Goal: Task Accomplishment & Management: Complete application form

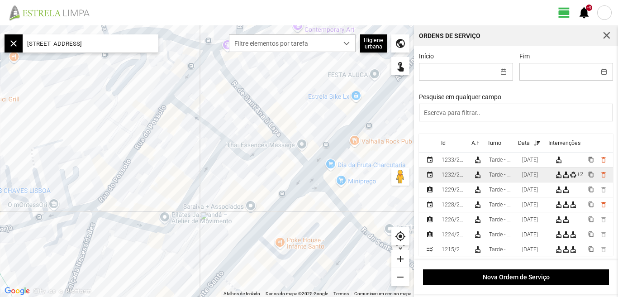
click at [538, 174] on div "[DATE]" at bounding box center [530, 174] width 16 height 6
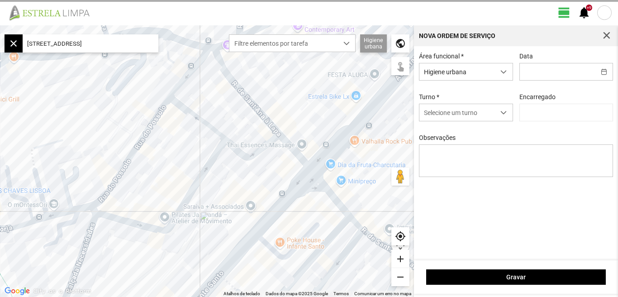
type input "[DATE]"
type input "[PERSON_NAME]"
type textarea "[PERSON_NAME]: Descanso"
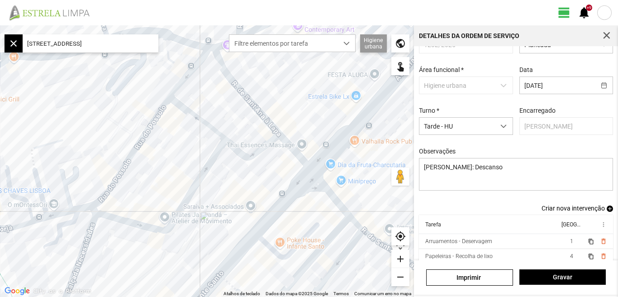
scroll to position [49, 0]
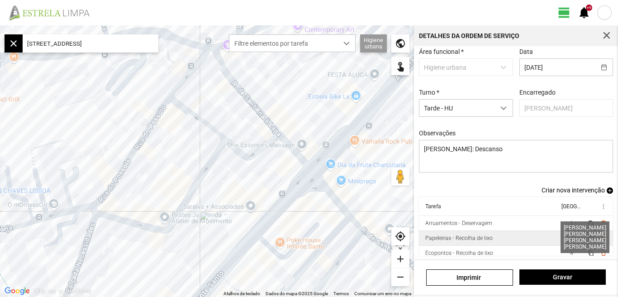
click at [570, 237] on span "4" at bounding box center [571, 238] width 3 height 6
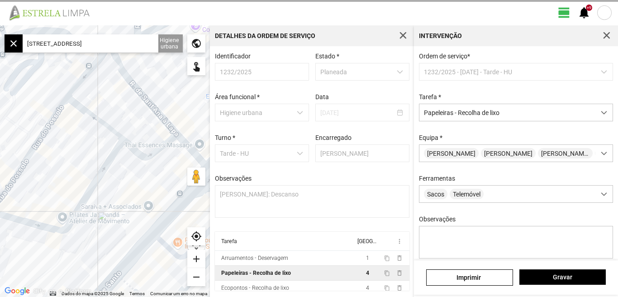
scroll to position [80, 0]
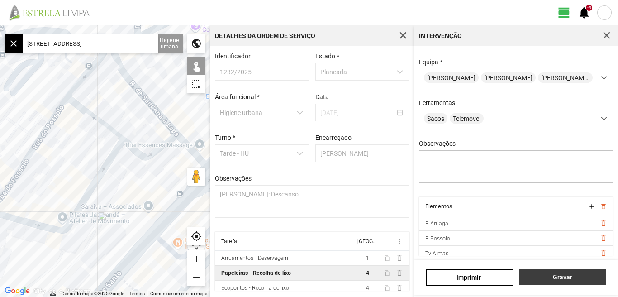
click at [559, 278] on span "Gravar" at bounding box center [562, 276] width 77 height 7
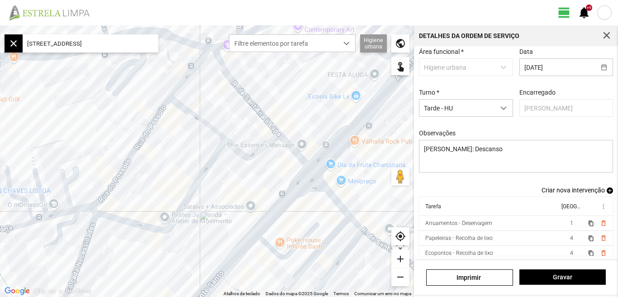
scroll to position [35, 0]
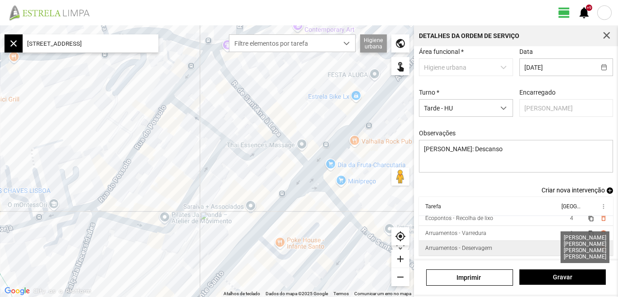
click at [570, 248] on span "4" at bounding box center [571, 248] width 3 height 6
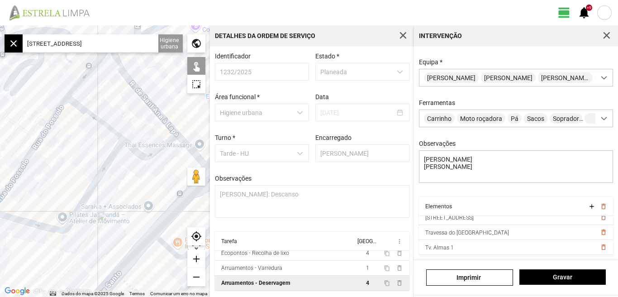
scroll to position [35, 0]
click at [140, 43] on input "[STREET_ADDRESS]" at bounding box center [91, 43] width 136 height 18
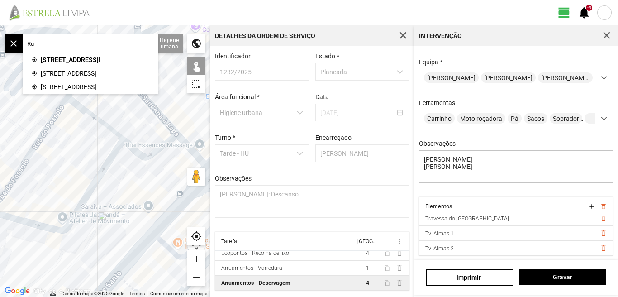
type input "R"
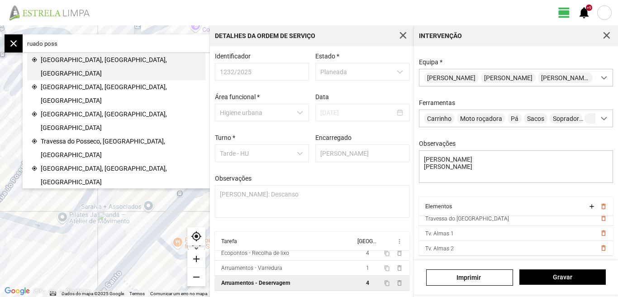
click at [78, 58] on span "[GEOGRAPHIC_DATA], [GEOGRAPHIC_DATA], [GEOGRAPHIC_DATA]" at bounding box center [121, 66] width 160 height 27
type input "[STREET_ADDRESS]"
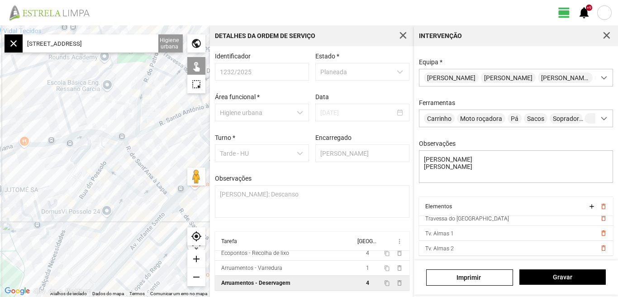
click at [194, 256] on div "add" at bounding box center [196, 259] width 18 height 18
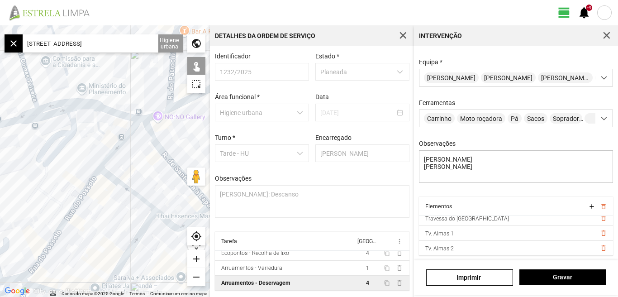
click at [194, 256] on div "add" at bounding box center [196, 259] width 18 height 18
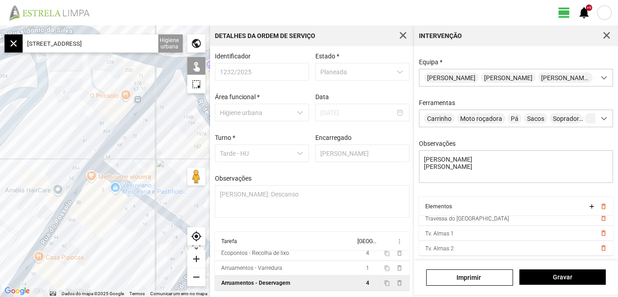
drag, startPoint x: 123, startPoint y: 225, endPoint x: 121, endPoint y: 144, distance: 81.4
click at [121, 165] on div at bounding box center [105, 160] width 210 height 271
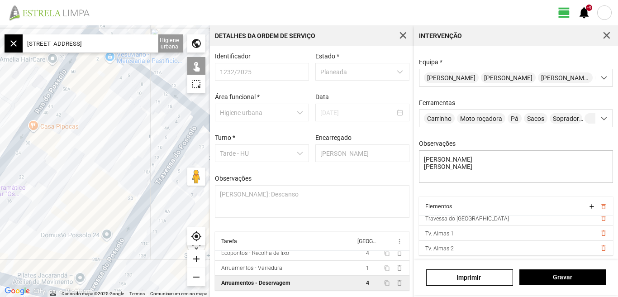
drag, startPoint x: 114, startPoint y: 170, endPoint x: 116, endPoint y: 98, distance: 71.9
click at [116, 104] on div at bounding box center [105, 160] width 210 height 271
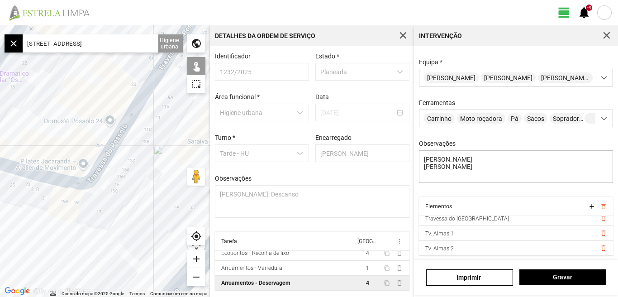
drag, startPoint x: 103, startPoint y: 124, endPoint x: 102, endPoint y: 82, distance: 41.6
click at [102, 83] on div at bounding box center [105, 160] width 210 height 271
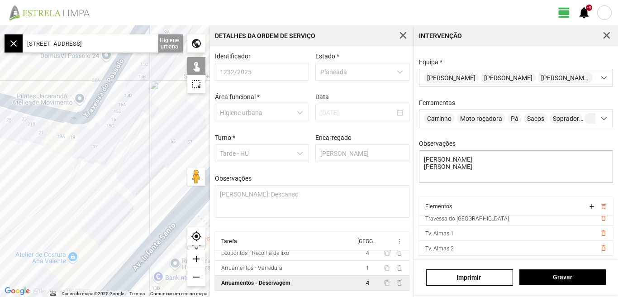
drag, startPoint x: 98, startPoint y: 143, endPoint x: 52, endPoint y: 134, distance: 46.7
click at [52, 134] on div at bounding box center [105, 160] width 210 height 271
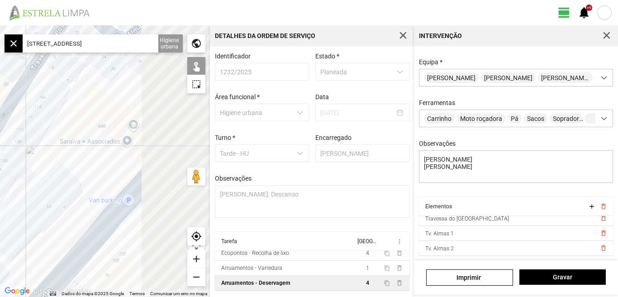
drag, startPoint x: 113, startPoint y: 126, endPoint x: 25, endPoint y: 195, distance: 111.7
click at [19, 209] on div at bounding box center [105, 160] width 210 height 271
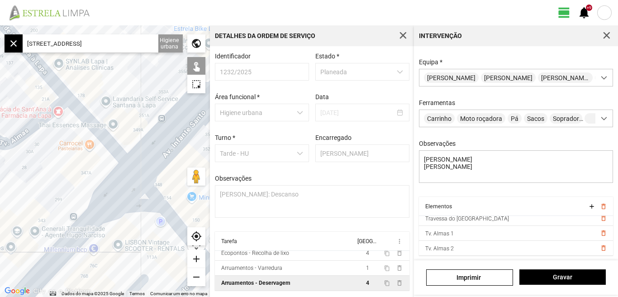
drag, startPoint x: 59, startPoint y: 161, endPoint x: 25, endPoint y: 214, distance: 62.5
click at [25, 214] on div at bounding box center [105, 160] width 210 height 271
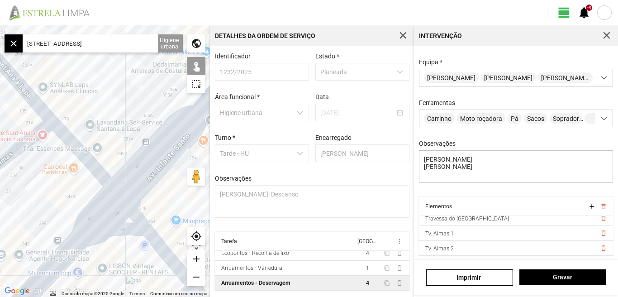
drag, startPoint x: 118, startPoint y: 113, endPoint x: 44, endPoint y: 156, distance: 85.8
click at [44, 158] on div at bounding box center [105, 160] width 210 height 271
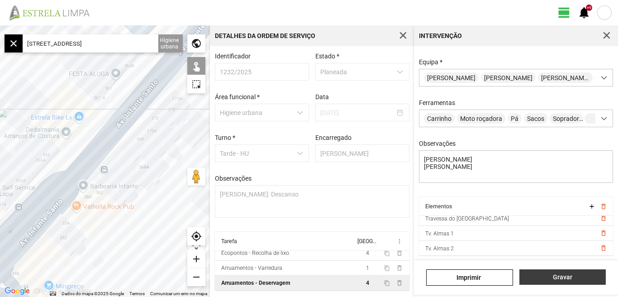
click at [559, 280] on span "Gravar" at bounding box center [562, 276] width 77 height 7
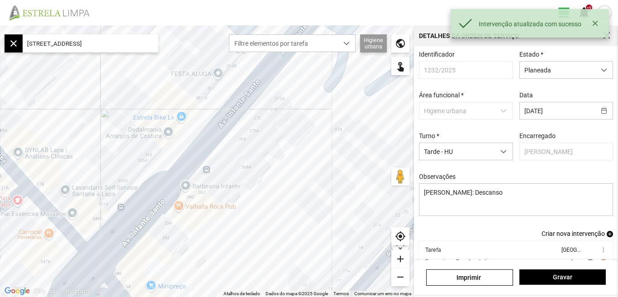
scroll to position [49, 0]
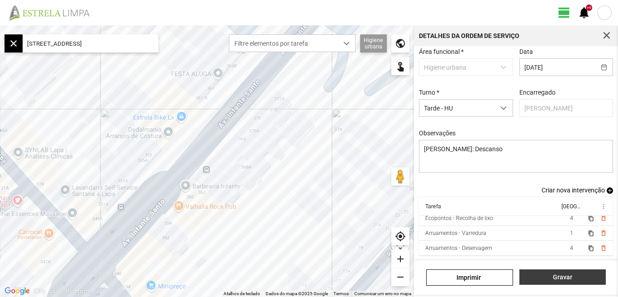
click at [561, 278] on span "Gravar" at bounding box center [562, 276] width 77 height 7
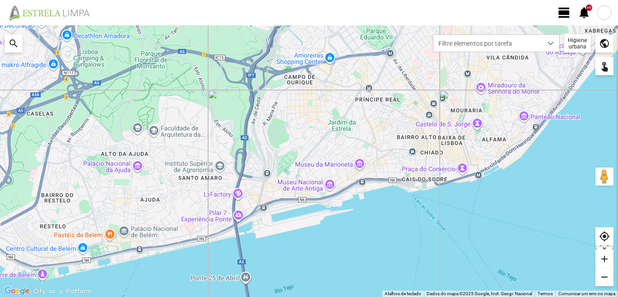
click at [561, 15] on span "view_day" at bounding box center [564, 13] width 14 height 14
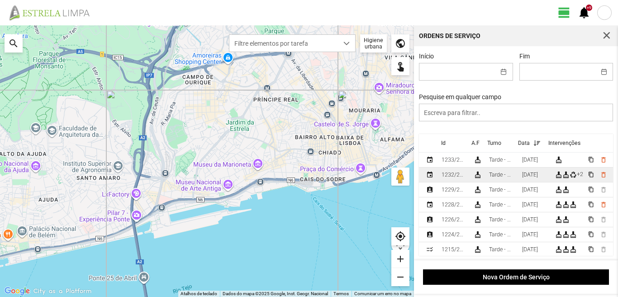
click at [536, 174] on div "[DATE]" at bounding box center [530, 174] width 16 height 6
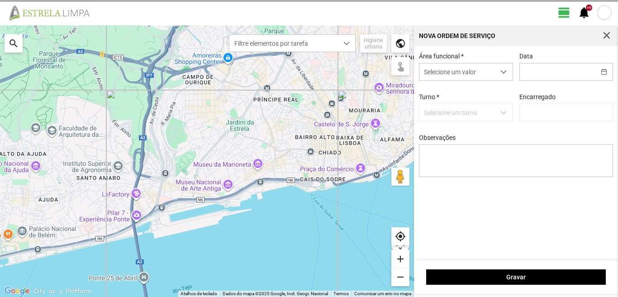
type input "[DATE]"
type input "[PERSON_NAME]"
type textarea "[PERSON_NAME]: Descanso"
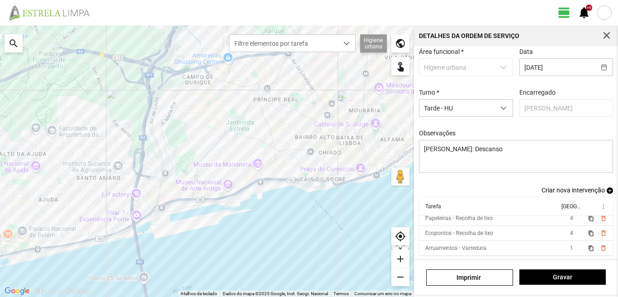
scroll to position [35, 0]
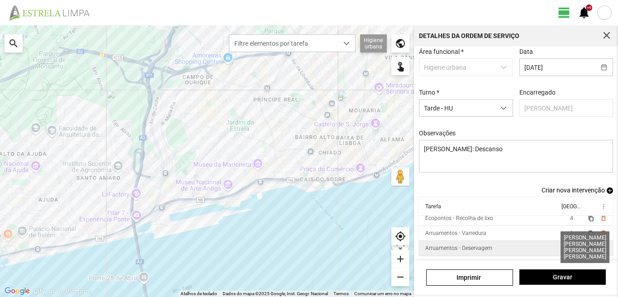
click at [570, 248] on span "4" at bounding box center [571, 248] width 3 height 6
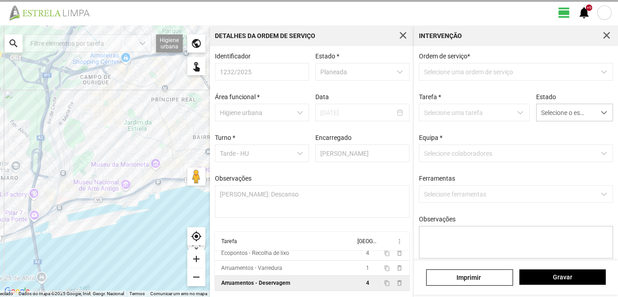
scroll to position [2, 0]
type textarea "[PERSON_NAME] [PERSON_NAME]"
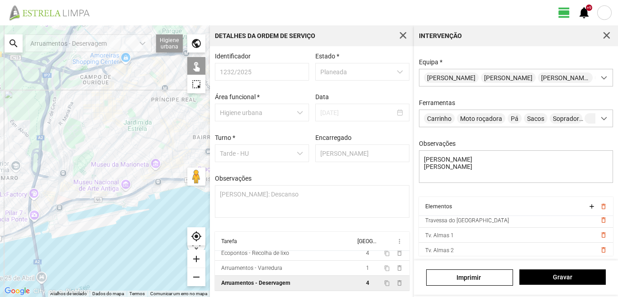
scroll to position [35, 0]
click at [570, 275] on span "Gravar" at bounding box center [562, 276] width 77 height 7
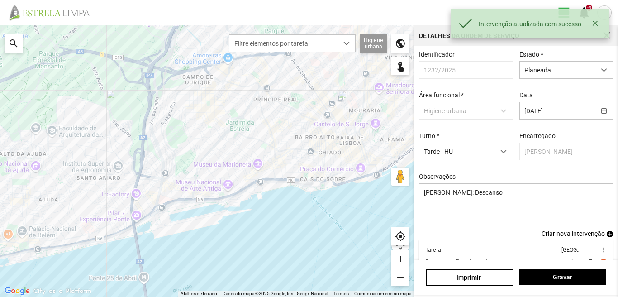
scroll to position [49, 0]
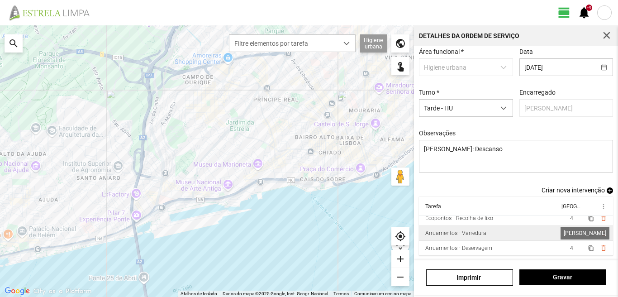
click at [570, 232] on span "1" at bounding box center [571, 233] width 3 height 6
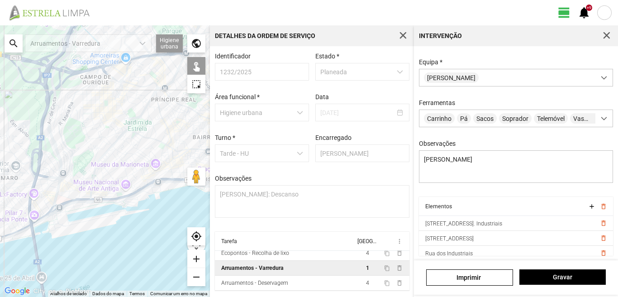
scroll to position [5, 0]
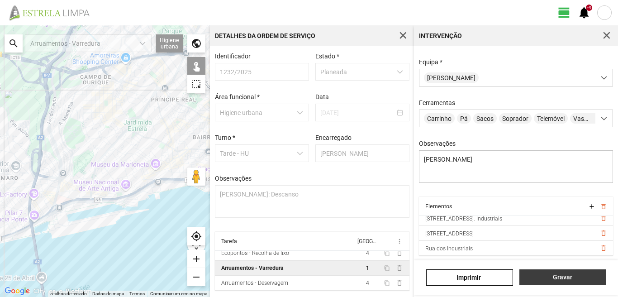
click at [566, 279] on span "Gravar" at bounding box center [562, 276] width 77 height 7
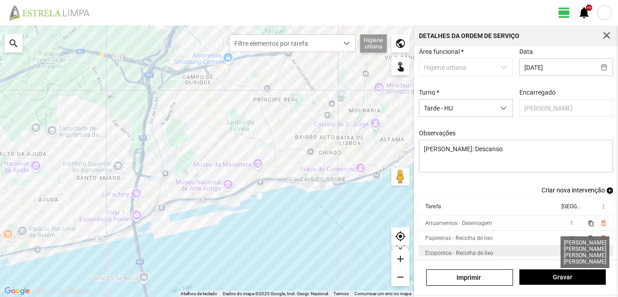
click at [570, 253] on span "4" at bounding box center [571, 253] width 3 height 6
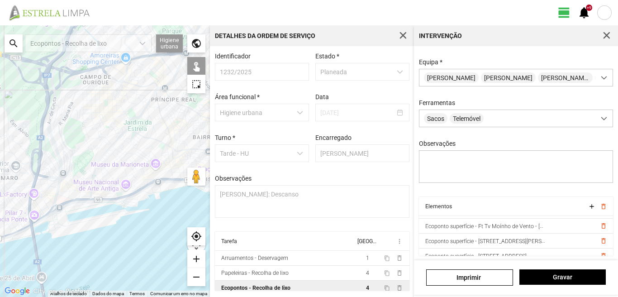
scroll to position [120, 0]
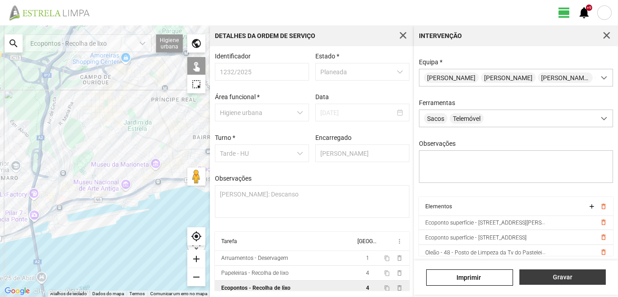
click at [559, 277] on span "Gravar" at bounding box center [562, 276] width 77 height 7
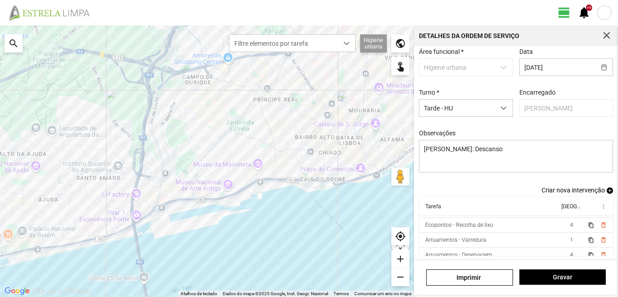
scroll to position [35, 0]
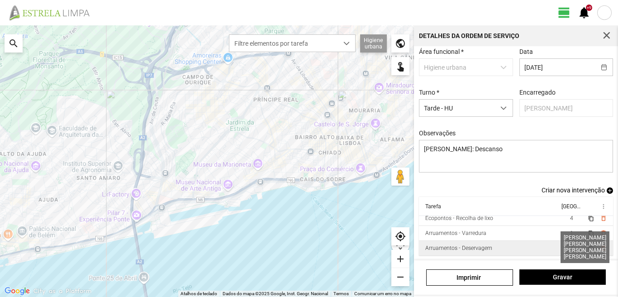
click at [570, 249] on span "4" at bounding box center [571, 248] width 3 height 6
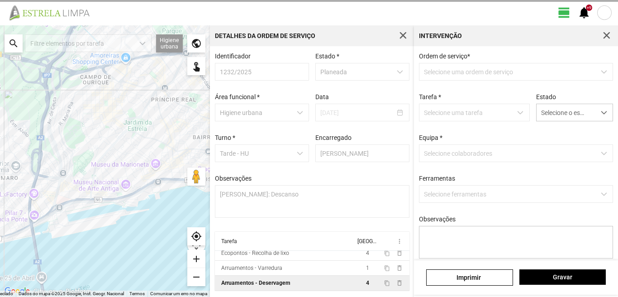
type textarea "[PERSON_NAME] [PERSON_NAME]"
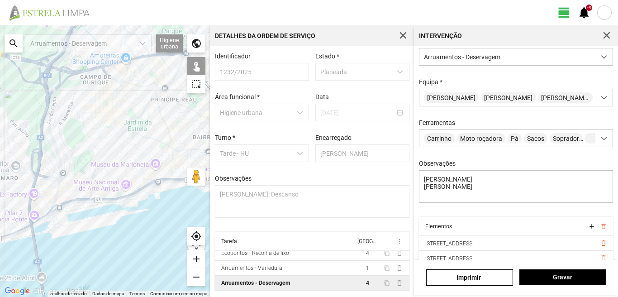
scroll to position [80, 0]
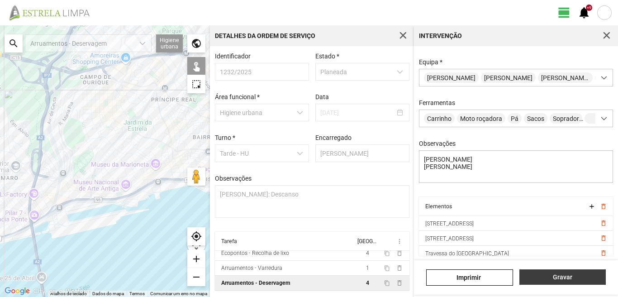
click at [552, 279] on span "Gravar" at bounding box center [562, 276] width 77 height 7
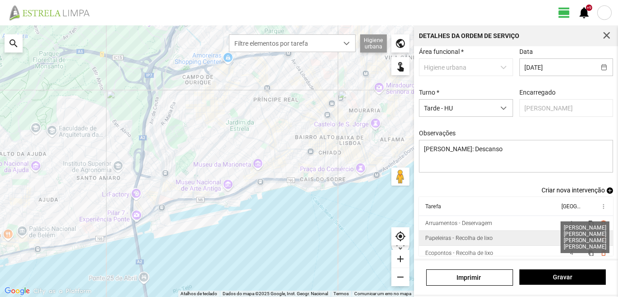
click at [570, 237] on span "4" at bounding box center [571, 238] width 3 height 6
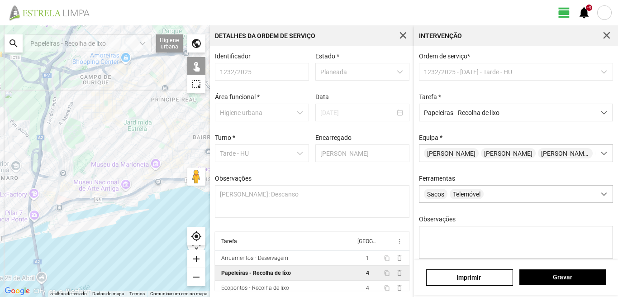
scroll to position [80, 0]
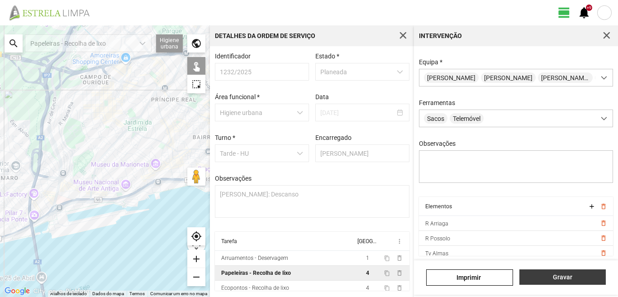
click at [560, 277] on span "Gravar" at bounding box center [562, 276] width 77 height 7
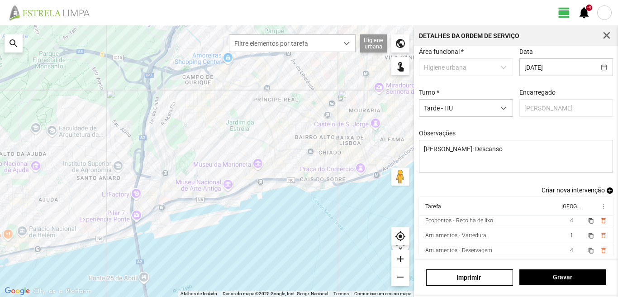
scroll to position [35, 0]
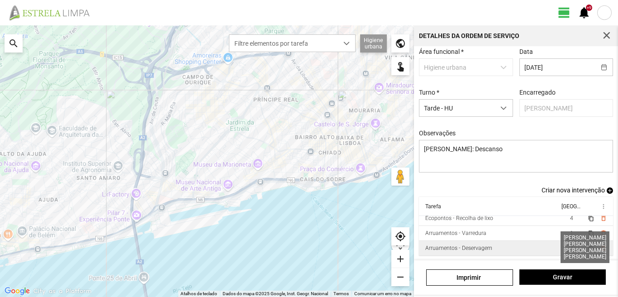
click at [570, 246] on span "4" at bounding box center [571, 248] width 3 height 6
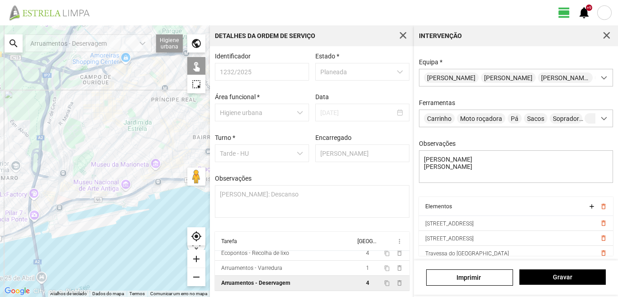
scroll to position [35, 0]
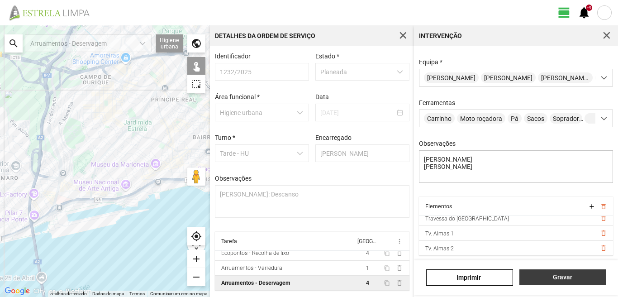
click at [548, 276] on span "Gravar" at bounding box center [562, 276] width 77 height 7
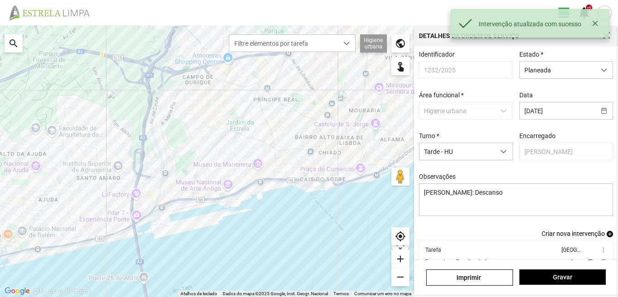
scroll to position [49, 0]
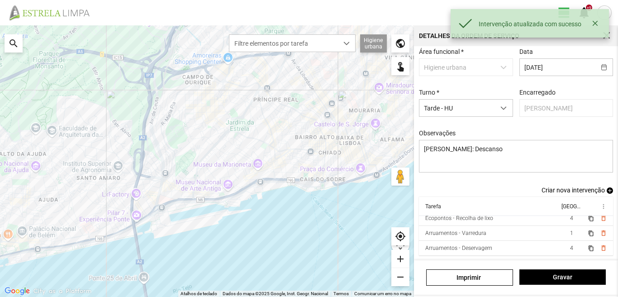
drag, startPoint x: 617, startPoint y: 186, endPoint x: 609, endPoint y: 261, distance: 75.6
click at [609, 261] on div "← Mover para a esquerda → Mover para a direita ↑ Mover para cima ↓ Mover para b…" at bounding box center [309, 160] width 618 height 271
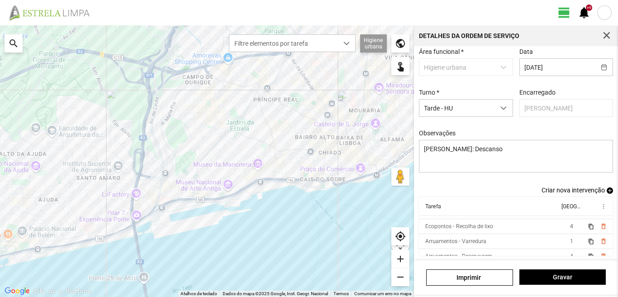
scroll to position [0, 0]
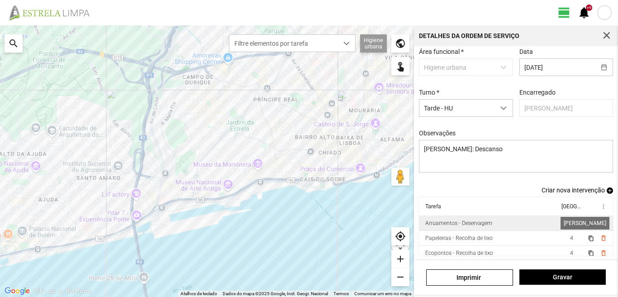
click at [570, 224] on span "1" at bounding box center [571, 223] width 3 height 6
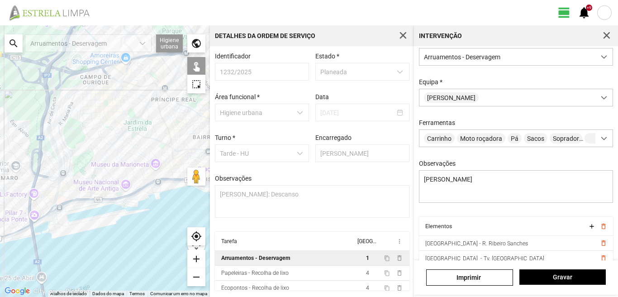
scroll to position [80, 0]
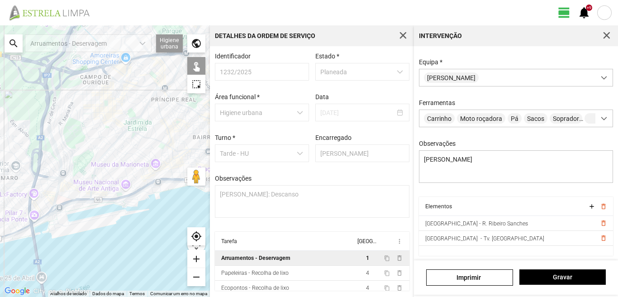
click at [18, 46] on div "search" at bounding box center [14, 43] width 18 height 18
click at [60, 40] on input "text" at bounding box center [91, 43] width 136 height 18
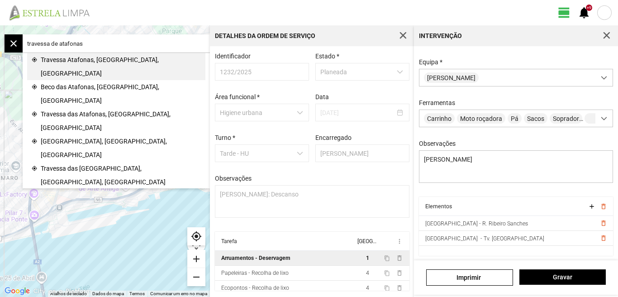
click at [70, 60] on span "Travessa Atafonas, Lisboa, Portugal" at bounding box center [121, 66] width 160 height 27
type input "Tv. Atafonas, 1200-692 Lisboa, Portugal"
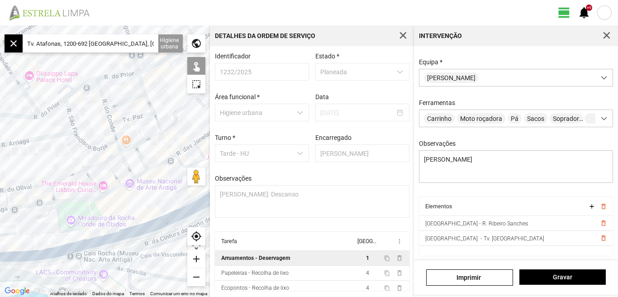
click at [196, 258] on div "add" at bounding box center [196, 259] width 18 height 18
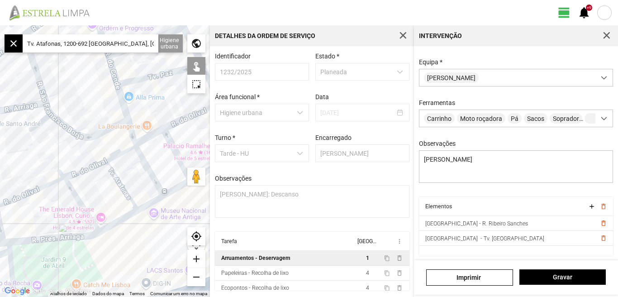
click at [123, 191] on div at bounding box center [105, 160] width 210 height 271
click at [195, 258] on div "add" at bounding box center [196, 259] width 18 height 18
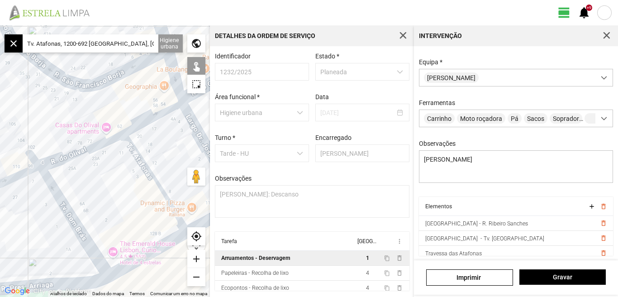
drag, startPoint x: 118, startPoint y: 237, endPoint x: 136, endPoint y: 203, distance: 38.3
click at [136, 203] on div at bounding box center [105, 160] width 210 height 271
click at [75, 227] on div at bounding box center [105, 160] width 210 height 271
click at [73, 223] on div at bounding box center [105, 160] width 210 height 271
click at [75, 225] on div at bounding box center [105, 160] width 210 height 271
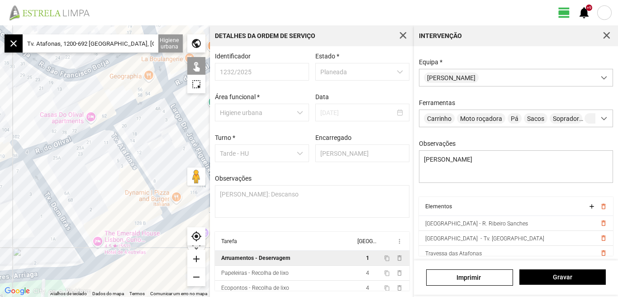
drag, startPoint x: 109, startPoint y: 205, endPoint x: 95, endPoint y: 193, distance: 18.9
click at [95, 193] on div at bounding box center [105, 160] width 210 height 271
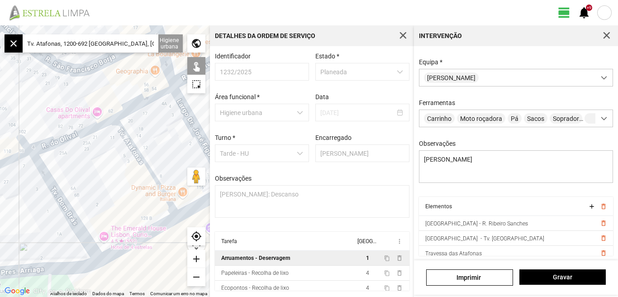
click at [64, 207] on div at bounding box center [105, 160] width 210 height 271
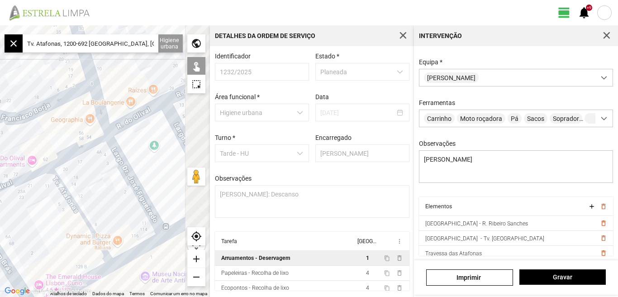
drag, startPoint x: 107, startPoint y: 184, endPoint x: 41, endPoint y: 232, distance: 82.0
click at [41, 232] on div at bounding box center [105, 160] width 210 height 271
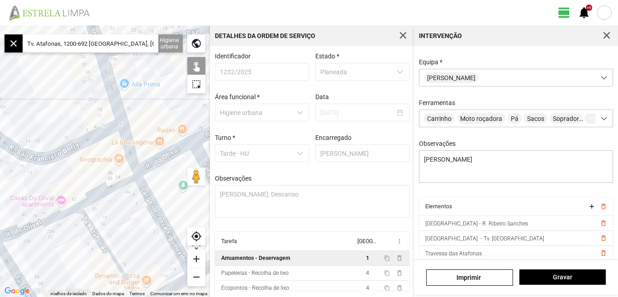
drag, startPoint x: 106, startPoint y: 190, endPoint x: 143, endPoint y: 230, distance: 55.0
click at [144, 230] on div at bounding box center [105, 160] width 210 height 271
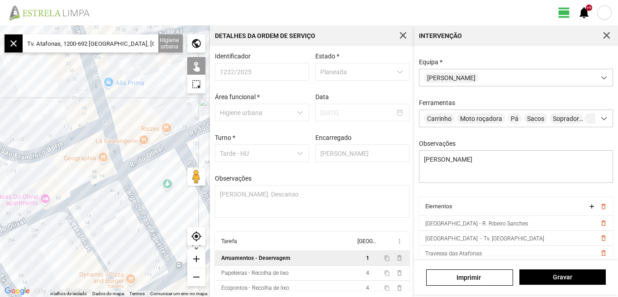
drag, startPoint x: 162, startPoint y: 206, endPoint x: 62, endPoint y: 179, distance: 104.0
click at [62, 179] on div at bounding box center [105, 160] width 210 height 271
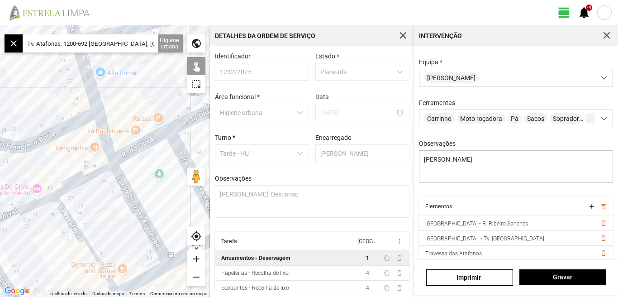
drag, startPoint x: 102, startPoint y: 238, endPoint x: 65, endPoint y: 193, distance: 58.8
click at [68, 197] on div at bounding box center [105, 160] width 210 height 271
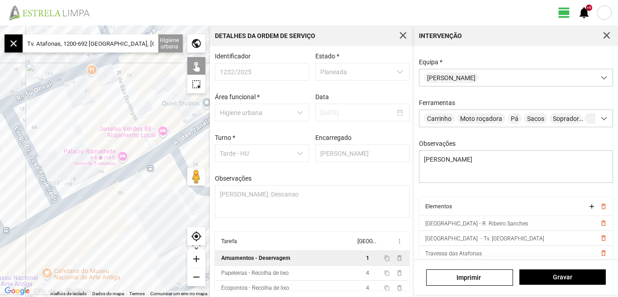
drag, startPoint x: 127, startPoint y: 212, endPoint x: 57, endPoint y: 247, distance: 77.5
click at [57, 247] on div at bounding box center [105, 160] width 210 height 271
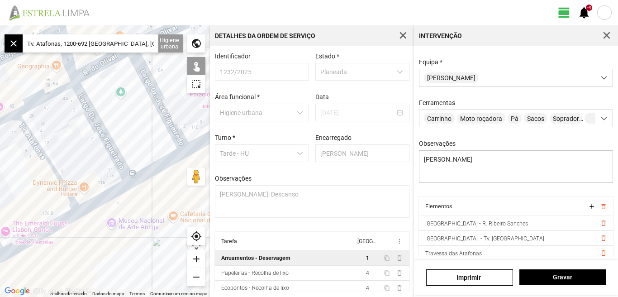
drag, startPoint x: 55, startPoint y: 246, endPoint x: 186, endPoint y: 187, distance: 143.7
click at [186, 187] on div at bounding box center [105, 160] width 210 height 271
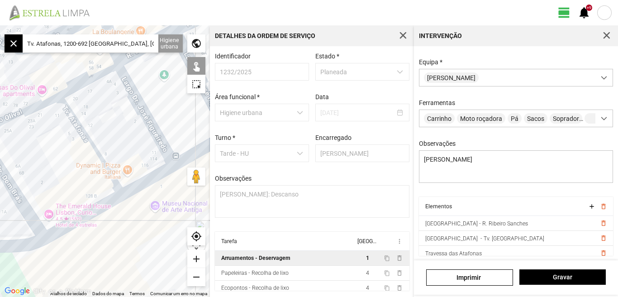
drag, startPoint x: 132, startPoint y: 213, endPoint x: 181, endPoint y: 187, distance: 55.8
click at [180, 188] on div at bounding box center [105, 160] width 210 height 271
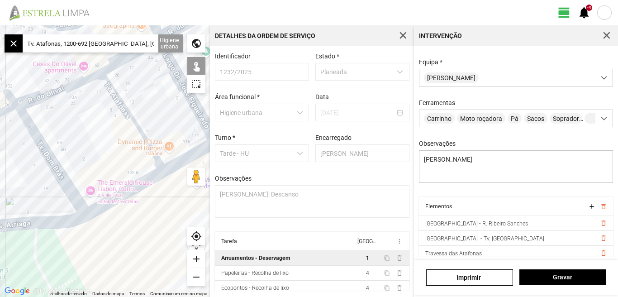
scroll to position [20, 0]
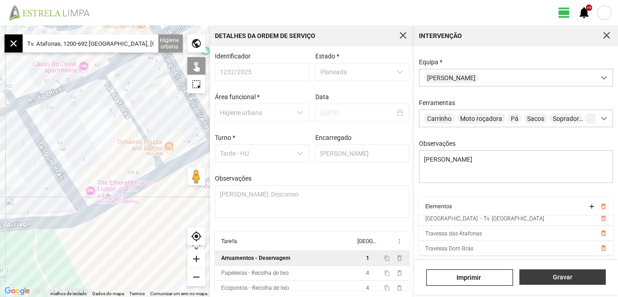
click at [564, 276] on span "Gravar" at bounding box center [562, 276] width 77 height 7
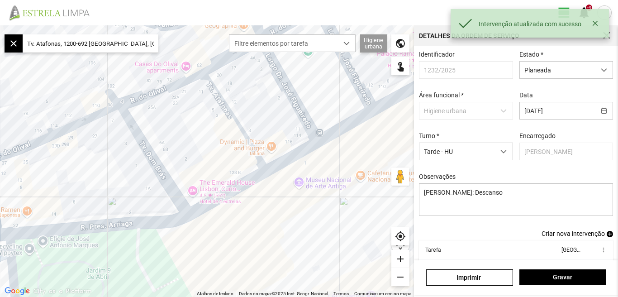
scroll to position [49, 0]
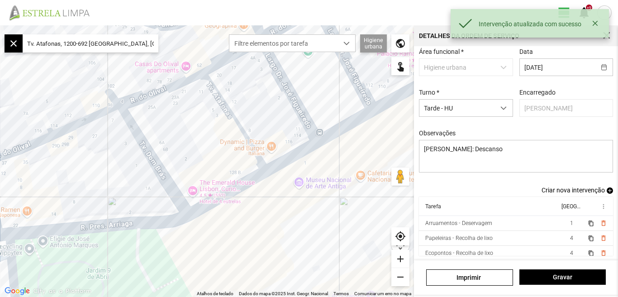
drag, startPoint x: 617, startPoint y: 200, endPoint x: 611, endPoint y: 266, distance: 66.3
click at [611, 266] on div "← Mover para a esquerda → Mover para a direita ↑ Mover para cima ↓ Mover para b…" at bounding box center [309, 160] width 618 height 271
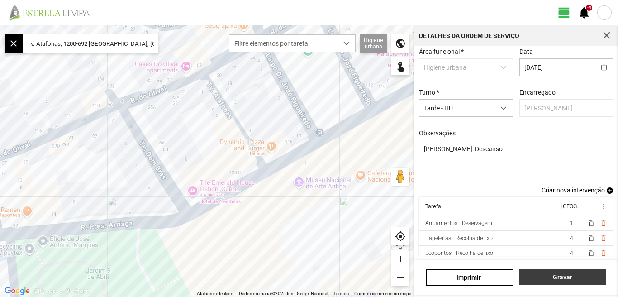
click at [564, 279] on span "Gravar" at bounding box center [562, 276] width 77 height 7
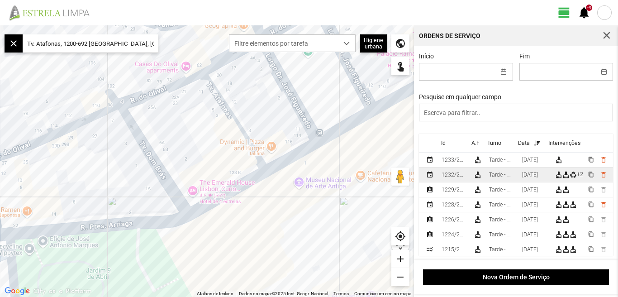
click at [535, 178] on div "[DATE]" at bounding box center [530, 174] width 16 height 6
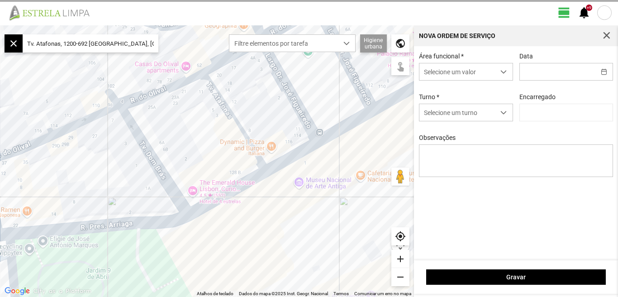
type input "[DATE]"
type textarea "[PERSON_NAME]: Descanso"
type input "[PERSON_NAME]"
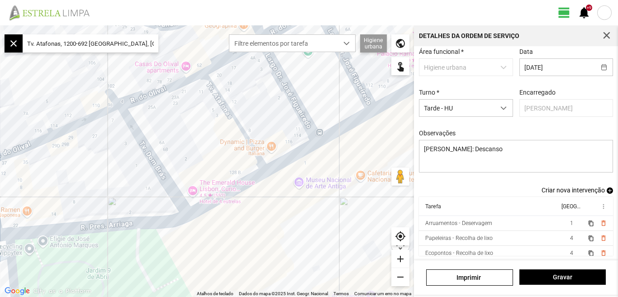
scroll to position [35, 0]
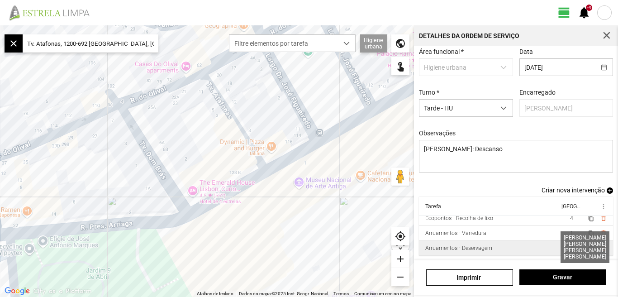
click at [570, 247] on span "4" at bounding box center [571, 248] width 3 height 6
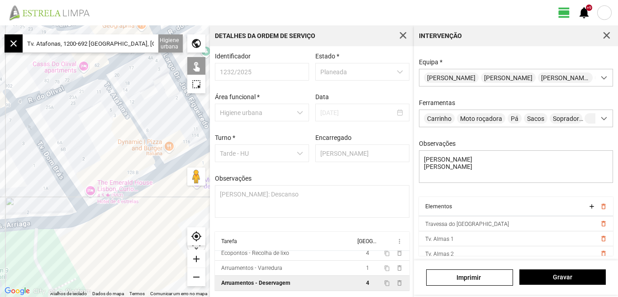
scroll to position [35, 0]
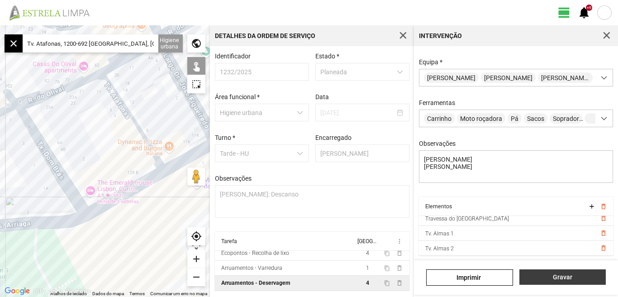
click at [570, 277] on span "Gravar" at bounding box center [562, 276] width 77 height 7
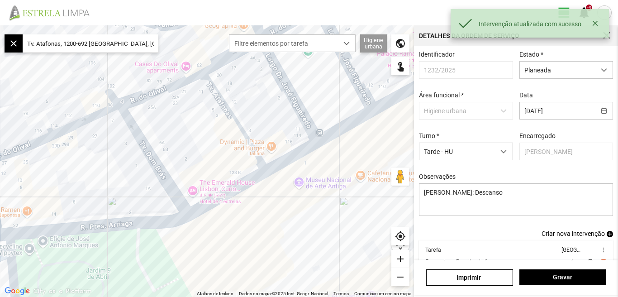
drag, startPoint x: 617, startPoint y: 170, endPoint x: 609, endPoint y: 260, distance: 90.4
click at [610, 261] on div "← Mover para a esquerda → Mover para a direita ↑ Mover para cima ↓ Mover para b…" at bounding box center [309, 160] width 618 height 271
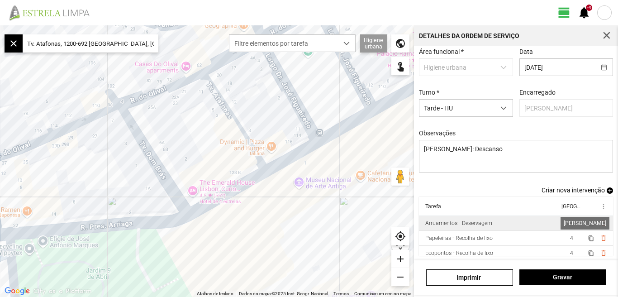
click at [570, 222] on span "1" at bounding box center [571, 223] width 3 height 6
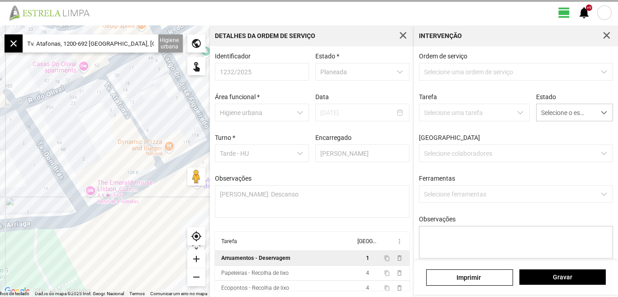
type textarea "Casimiro Braima"
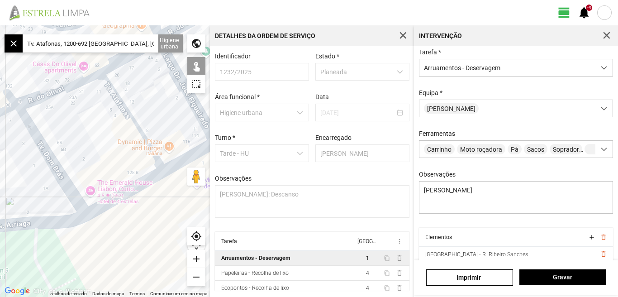
scroll to position [80, 0]
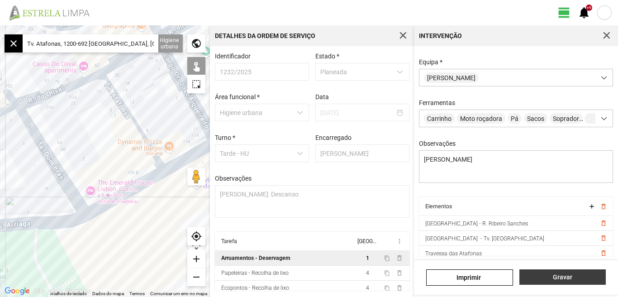
click at [560, 281] on button "Gravar" at bounding box center [562, 276] width 86 height 15
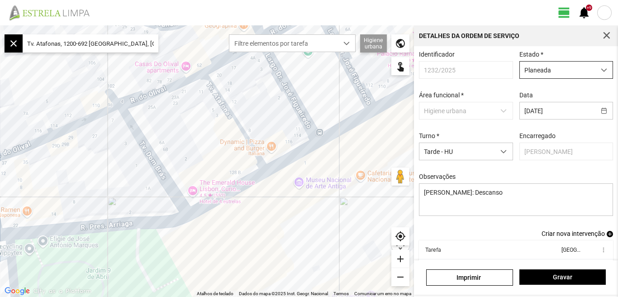
click at [601, 72] on span "dropdown trigger" at bounding box center [604, 70] width 6 height 6
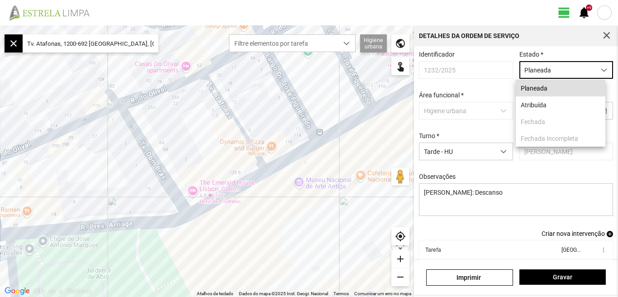
scroll to position [5, 40]
click at [550, 105] on li "Atribuída" at bounding box center [561, 104] width 90 height 17
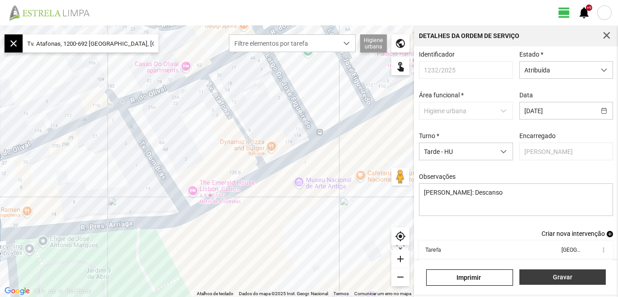
click at [564, 277] on span "Gravar" at bounding box center [562, 276] width 77 height 7
